Goal: Check status

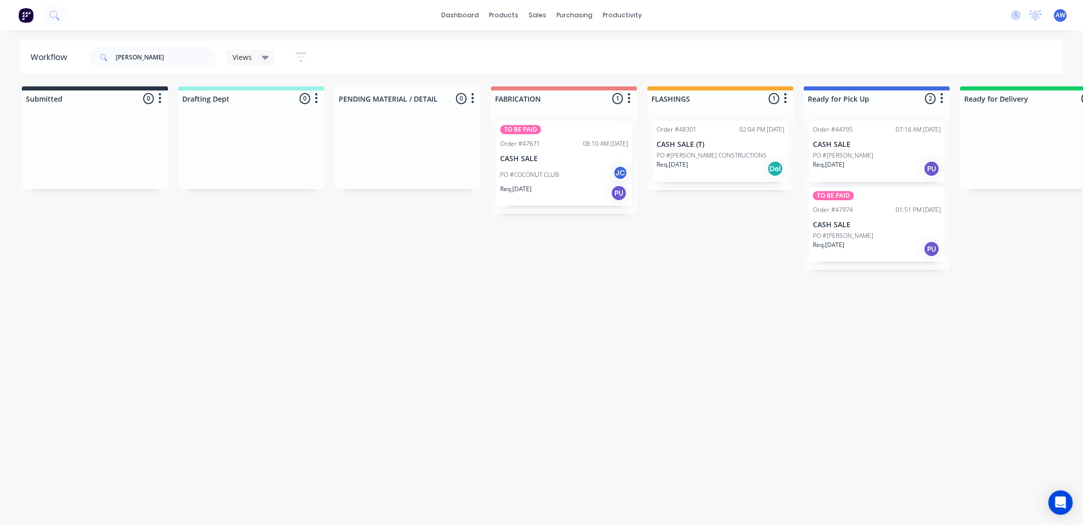
drag, startPoint x: 135, startPoint y: 53, endPoint x: 100, endPoint y: 62, distance: 36.3
click at [100, 62] on div "[PERSON_NAME]" at bounding box center [152, 57] width 127 height 20
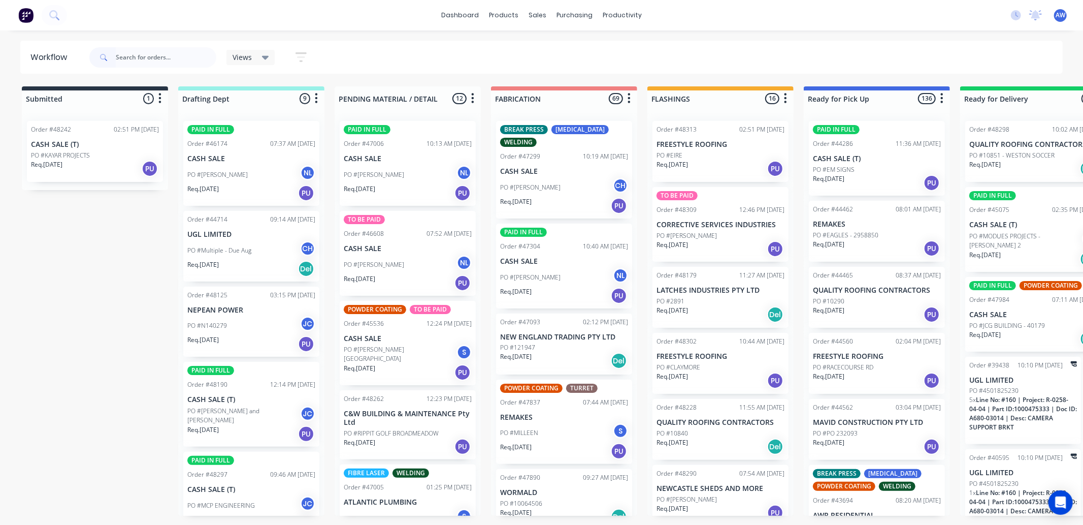
click at [73, 171] on div "Req. [DATE] PU" at bounding box center [95, 168] width 128 height 17
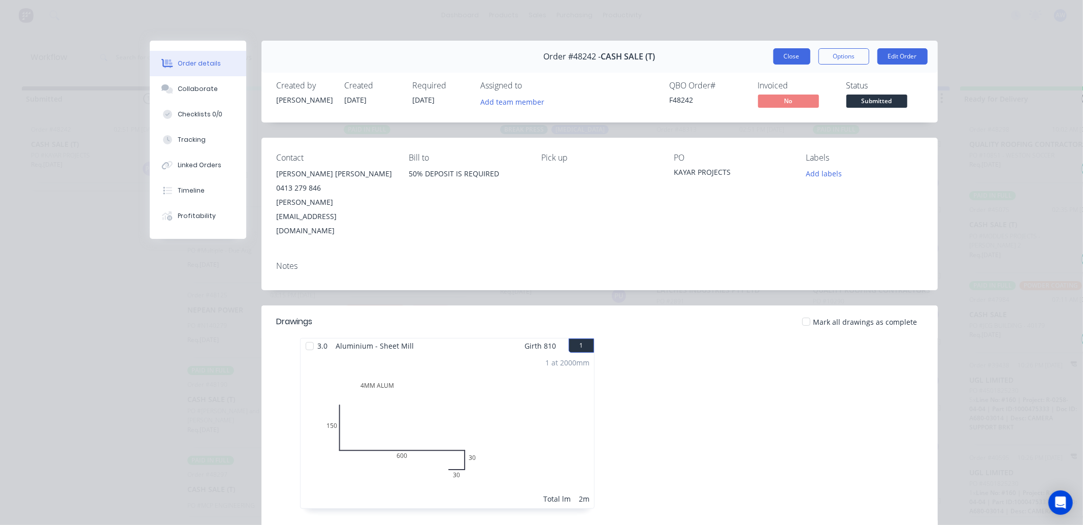
click at [787, 58] on button "Close" at bounding box center [791, 56] width 37 height 16
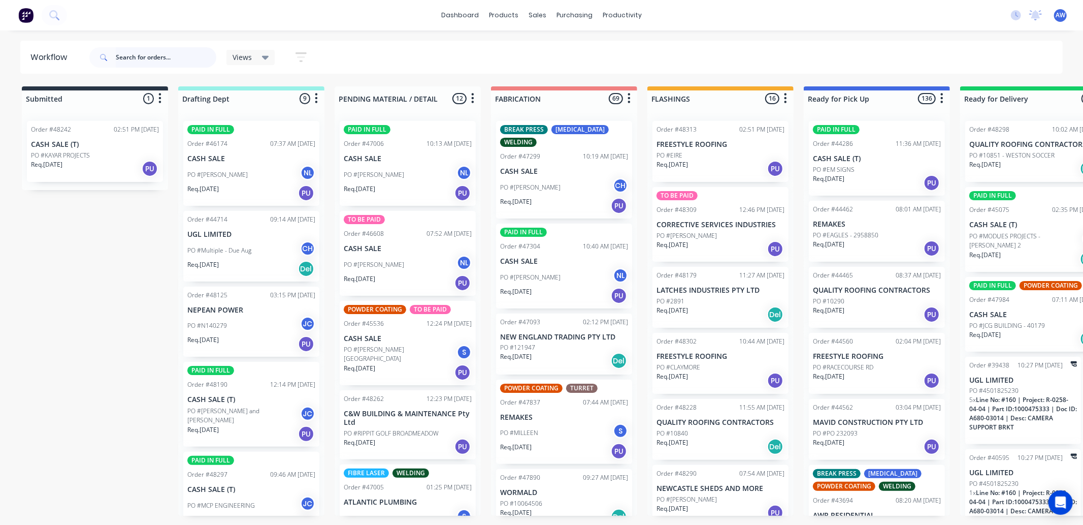
scroll to position [56, 0]
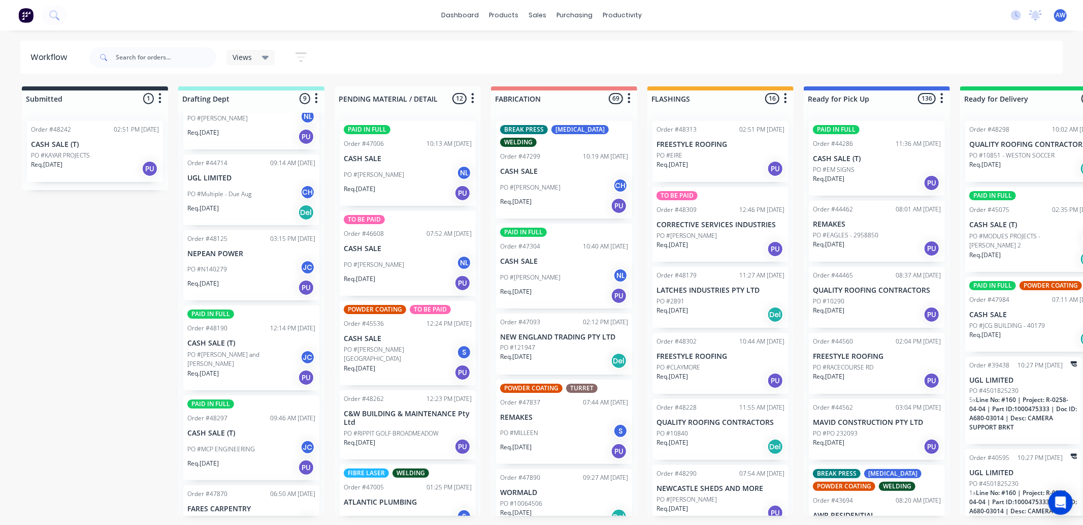
click at [212, 275] on div "PO #N140279 JC" at bounding box center [251, 268] width 128 height 19
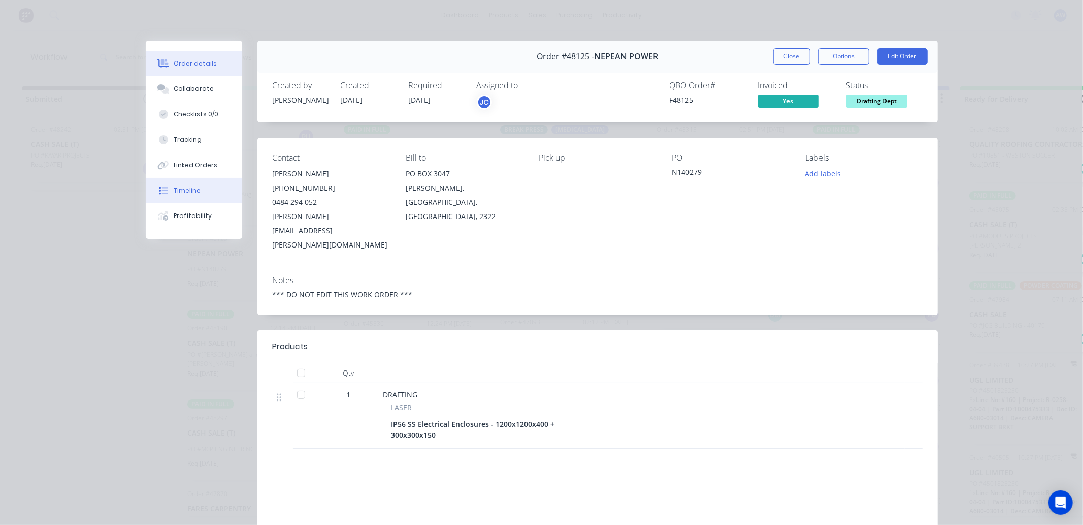
click at [189, 186] on div "Timeline" at bounding box center [187, 190] width 27 height 9
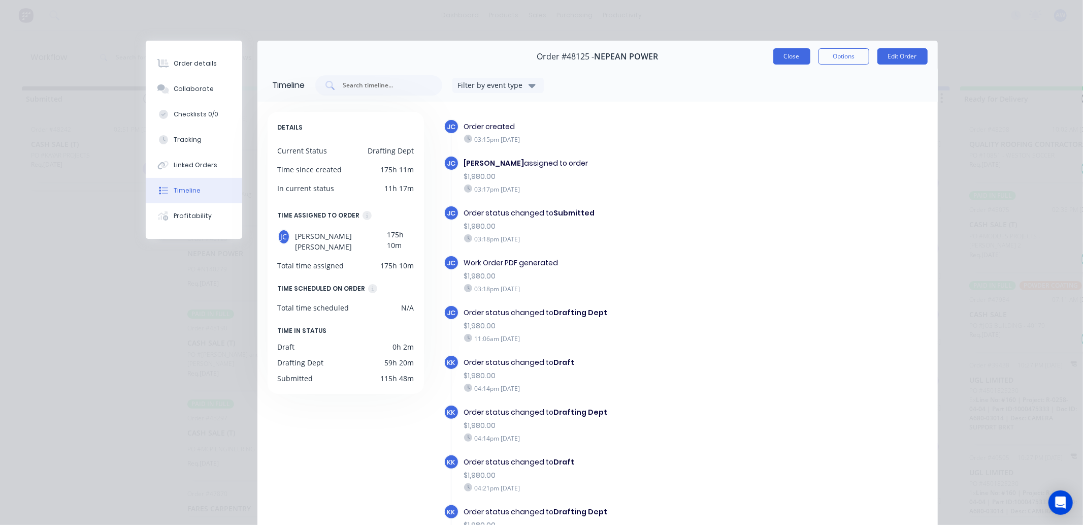
click at [792, 57] on button "Close" at bounding box center [791, 56] width 37 height 16
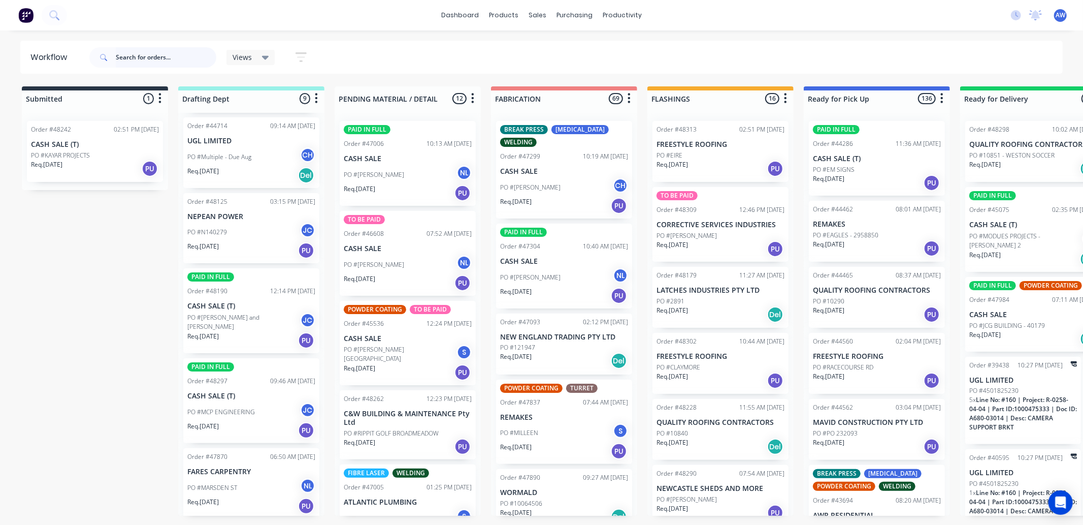
scroll to position [113, 0]
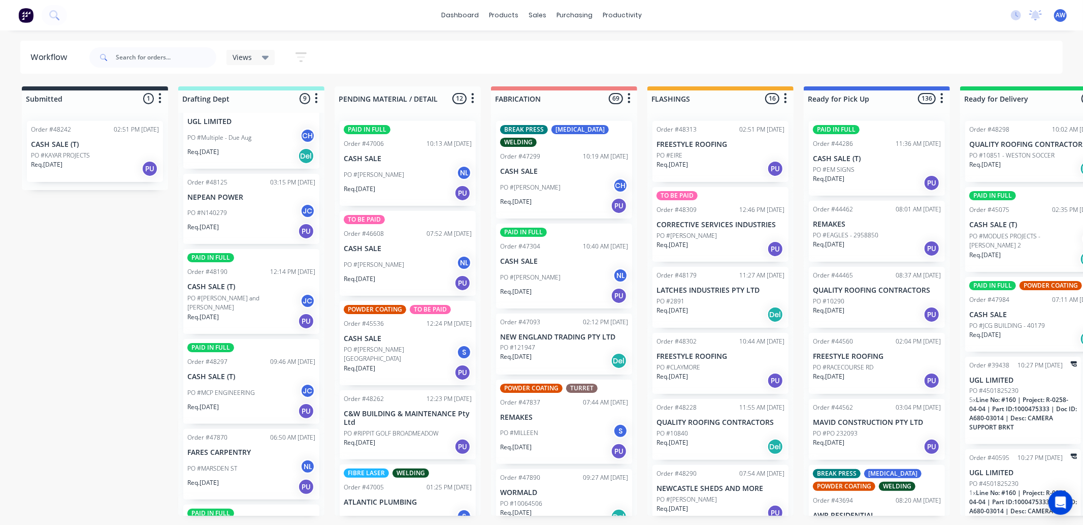
click at [234, 397] on div "PO #MCP ENGINEERING JC" at bounding box center [251, 392] width 128 height 19
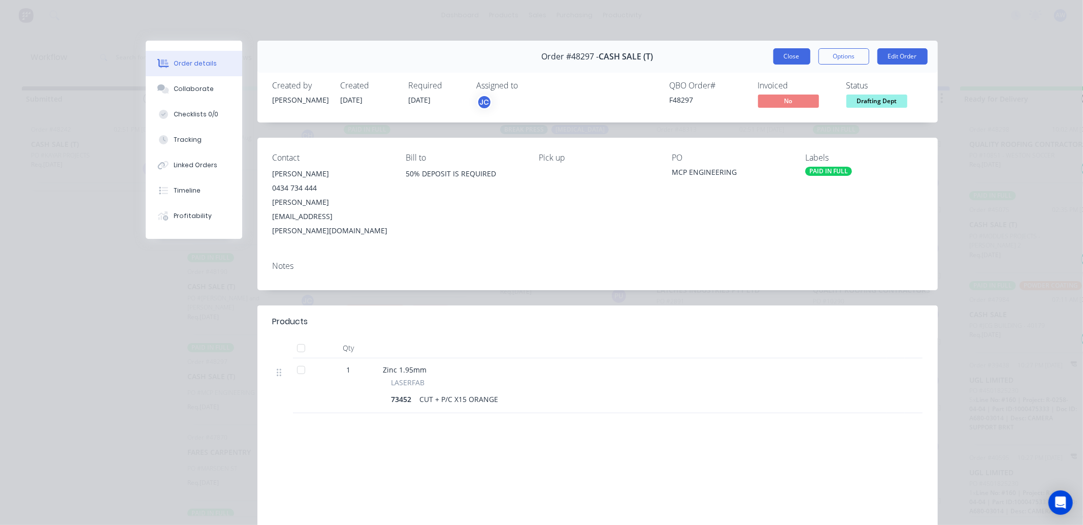
click at [779, 58] on button "Close" at bounding box center [791, 56] width 37 height 16
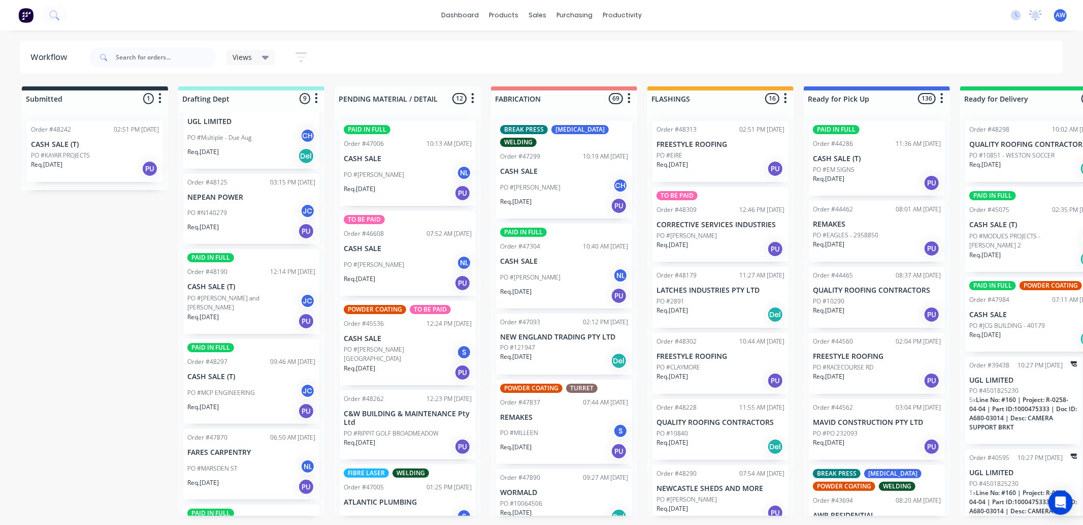
click at [251, 304] on div "PO #[PERSON_NAME] and [PERSON_NAME]" at bounding box center [251, 302] width 128 height 19
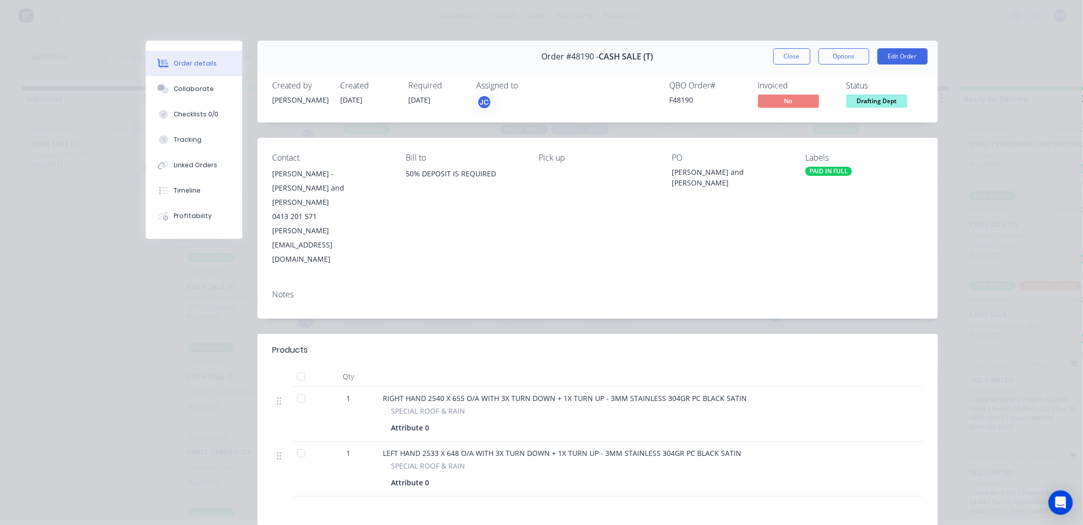
click at [780, 66] on div "Order #48190 - CASH SALE (T) Close Options Edit Order" at bounding box center [597, 57] width 680 height 32
click at [779, 59] on button "Close" at bounding box center [791, 56] width 37 height 16
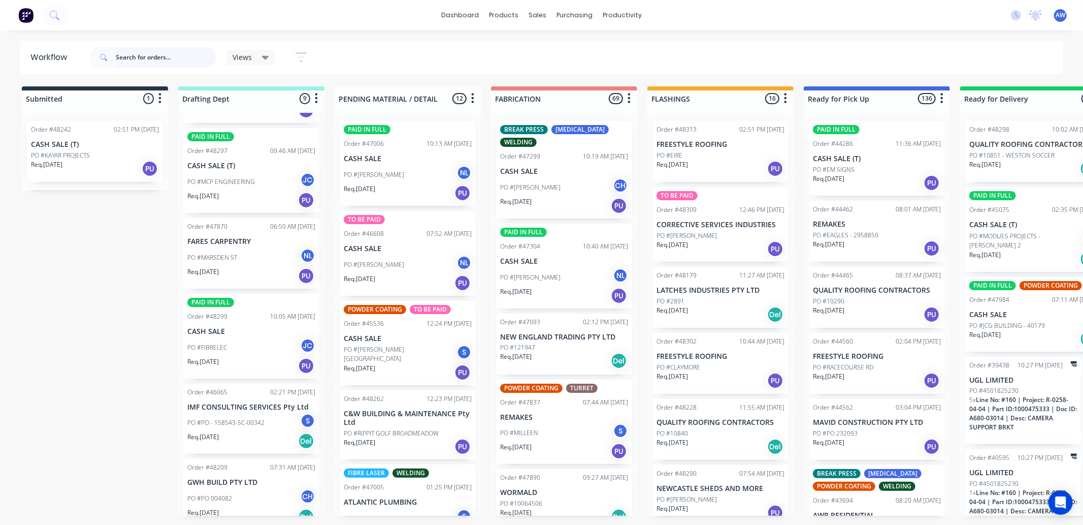
scroll to position [336, 0]
